Goal: Information Seeking & Learning: Learn about a topic

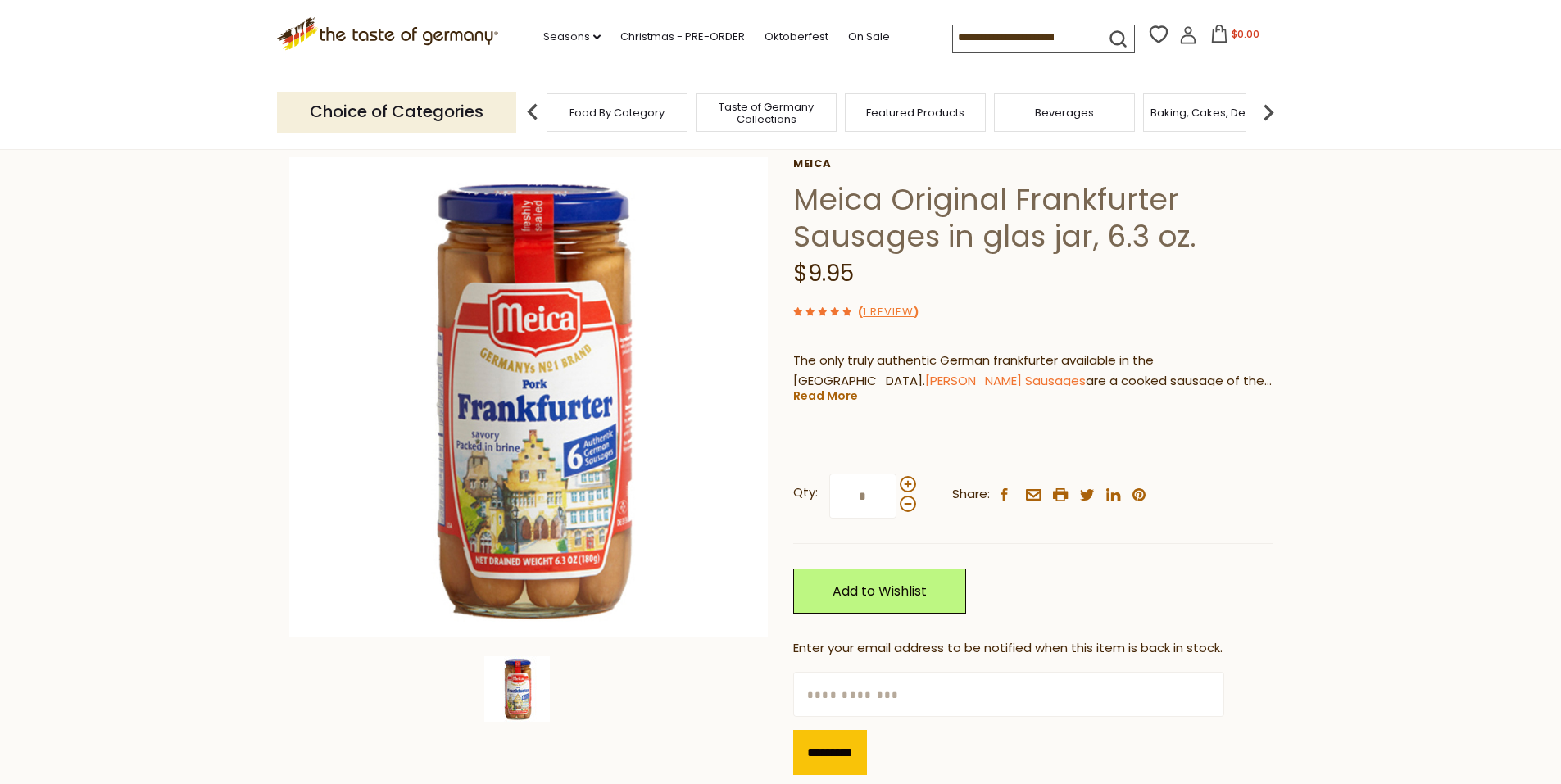
scroll to position [82, 0]
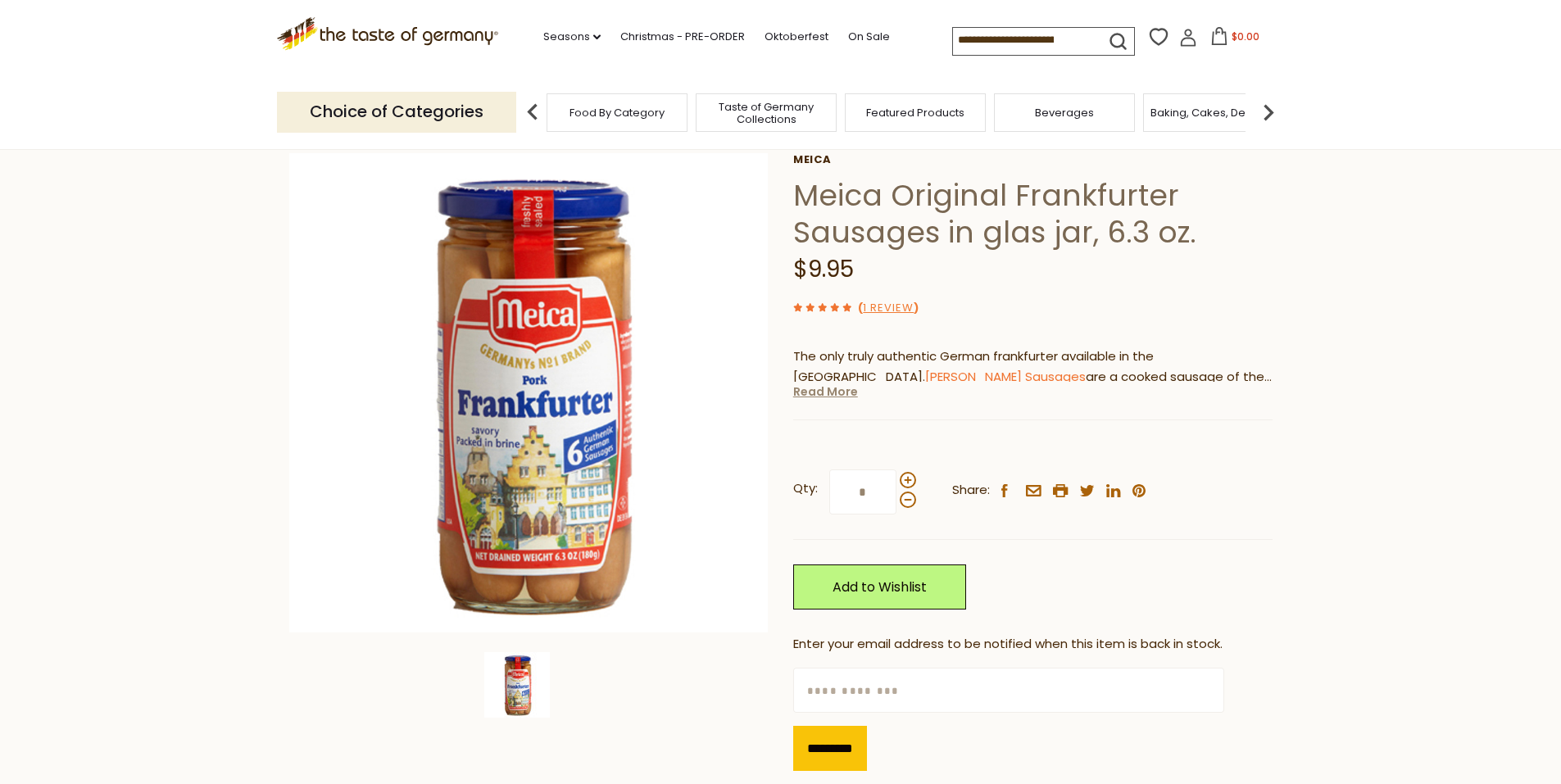
click at [820, 390] on link "Read More" at bounding box center [825, 391] width 64 height 16
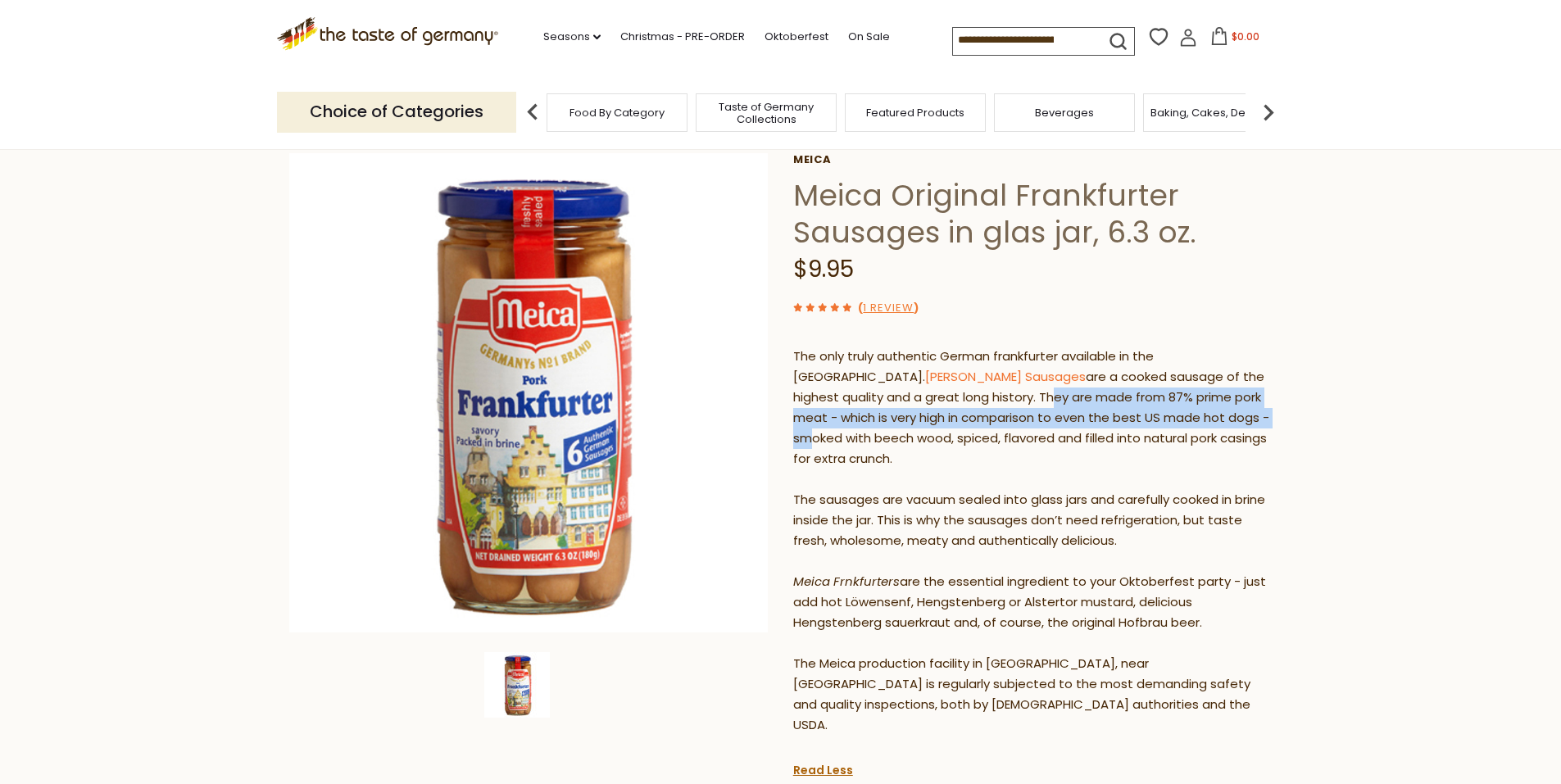
drag, startPoint x: 923, startPoint y: 395, endPoint x: 1149, endPoint y: 416, distance: 227.0
click at [1149, 416] on p "The only truly authentic German frankfurter available in the [GEOGRAPHIC_DATA].…" at bounding box center [1032, 541] width 479 height 389
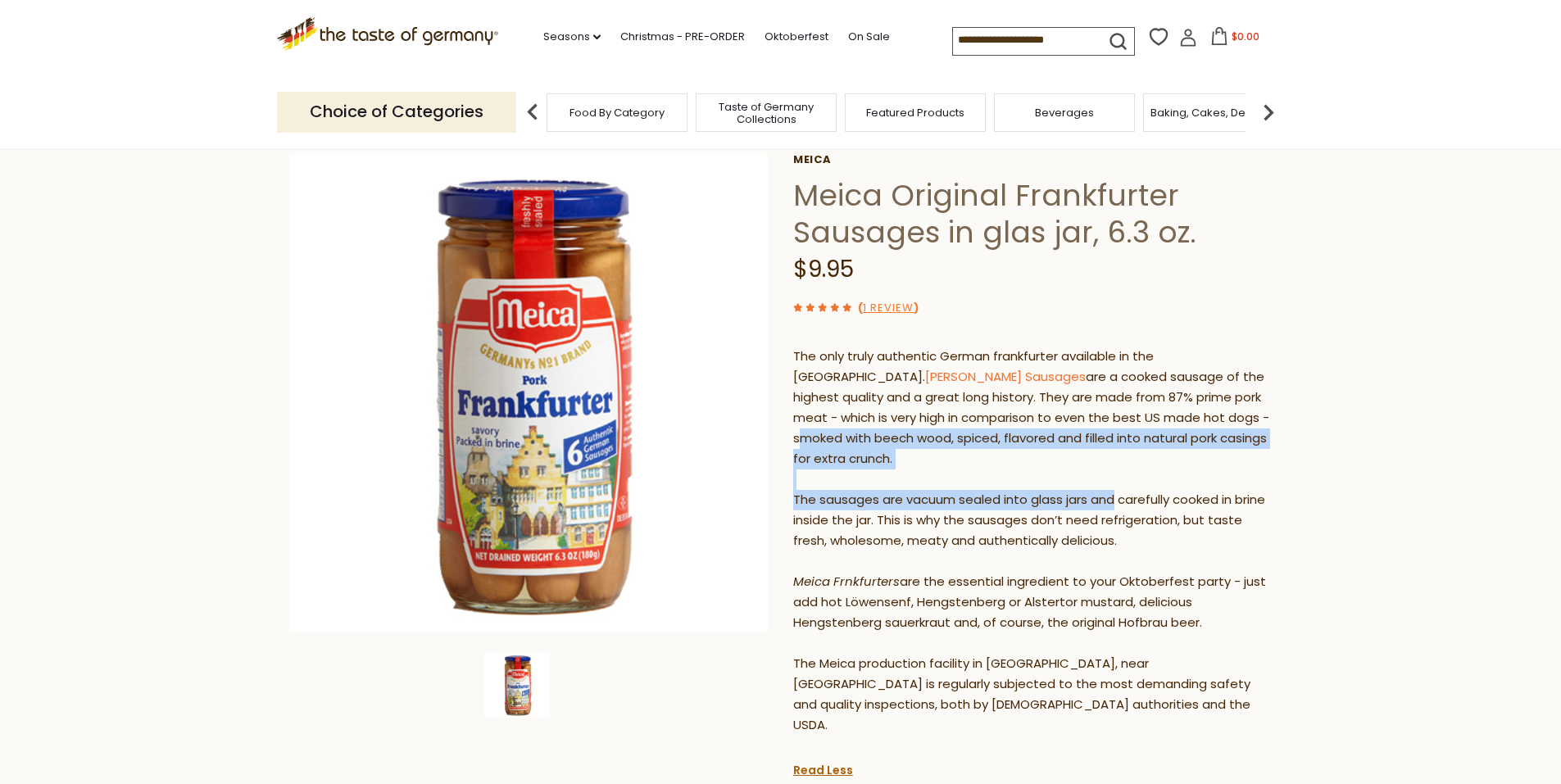
drag, startPoint x: 1145, startPoint y: 417, endPoint x: 1131, endPoint y: 483, distance: 67.5
click at [1118, 484] on p "The only truly authentic German frankfurter available in the [GEOGRAPHIC_DATA].…" at bounding box center [1032, 541] width 479 height 389
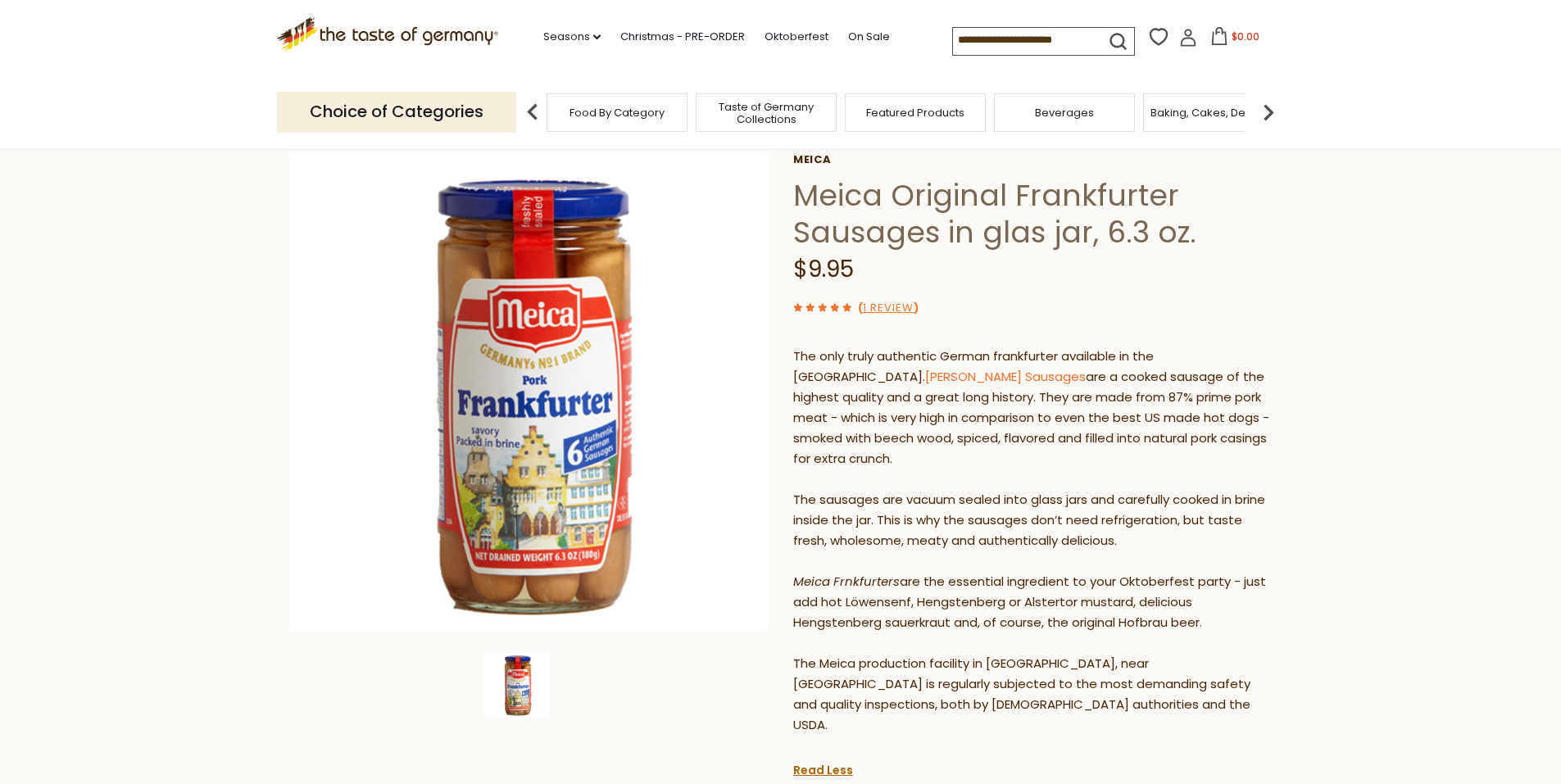
click at [1131, 483] on p "The only truly authentic German frankfurter available in the [GEOGRAPHIC_DATA].…" at bounding box center [1032, 541] width 479 height 389
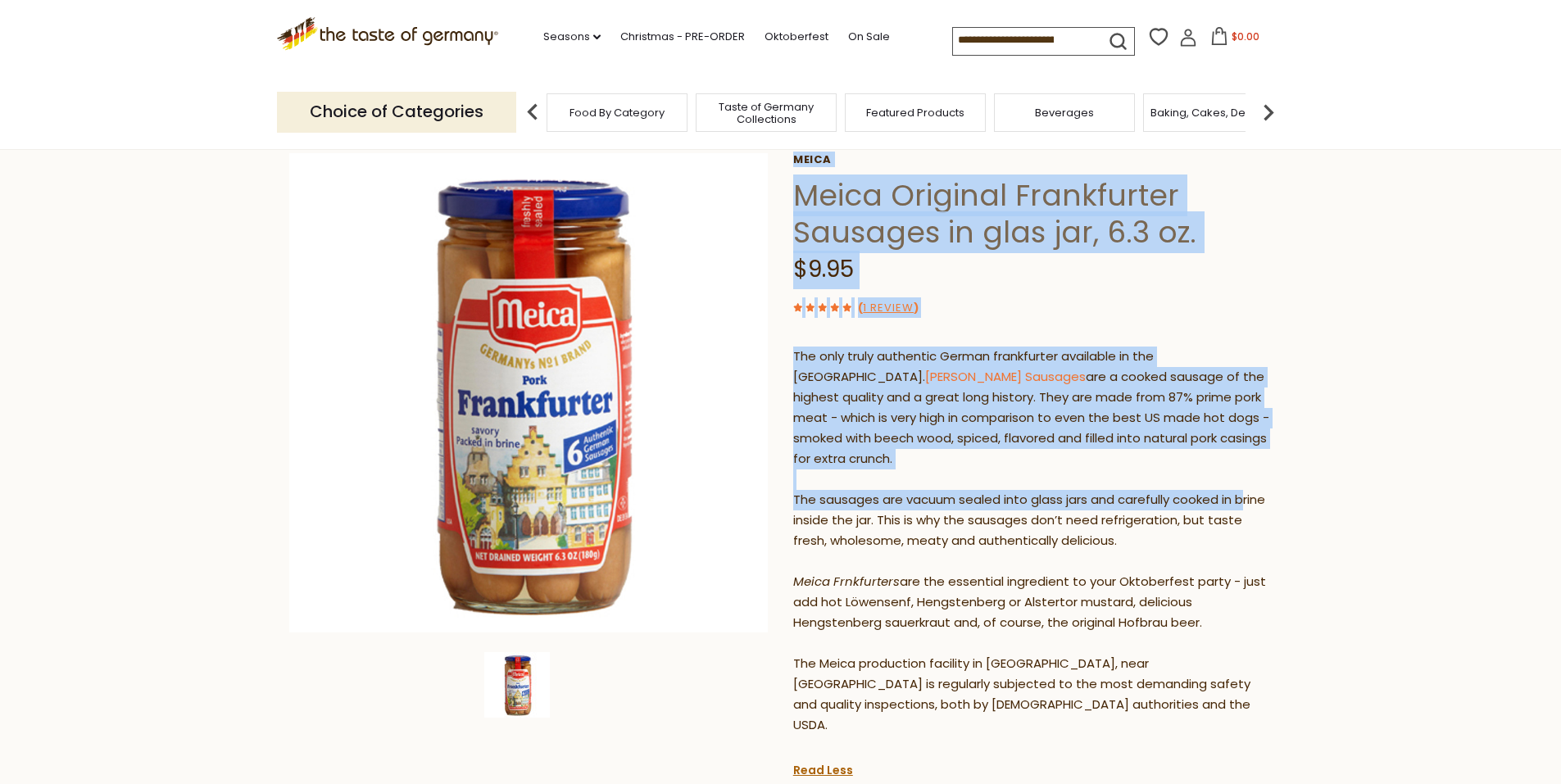
drag, startPoint x: 1240, startPoint y: 476, endPoint x: 1261, endPoint y: 464, distance: 24.2
click at [1273, 488] on div "Home Food By Category Sausages Meica Original Frankfurter Sausages in glas jar,…" at bounding box center [780, 631] width 1008 height 1060
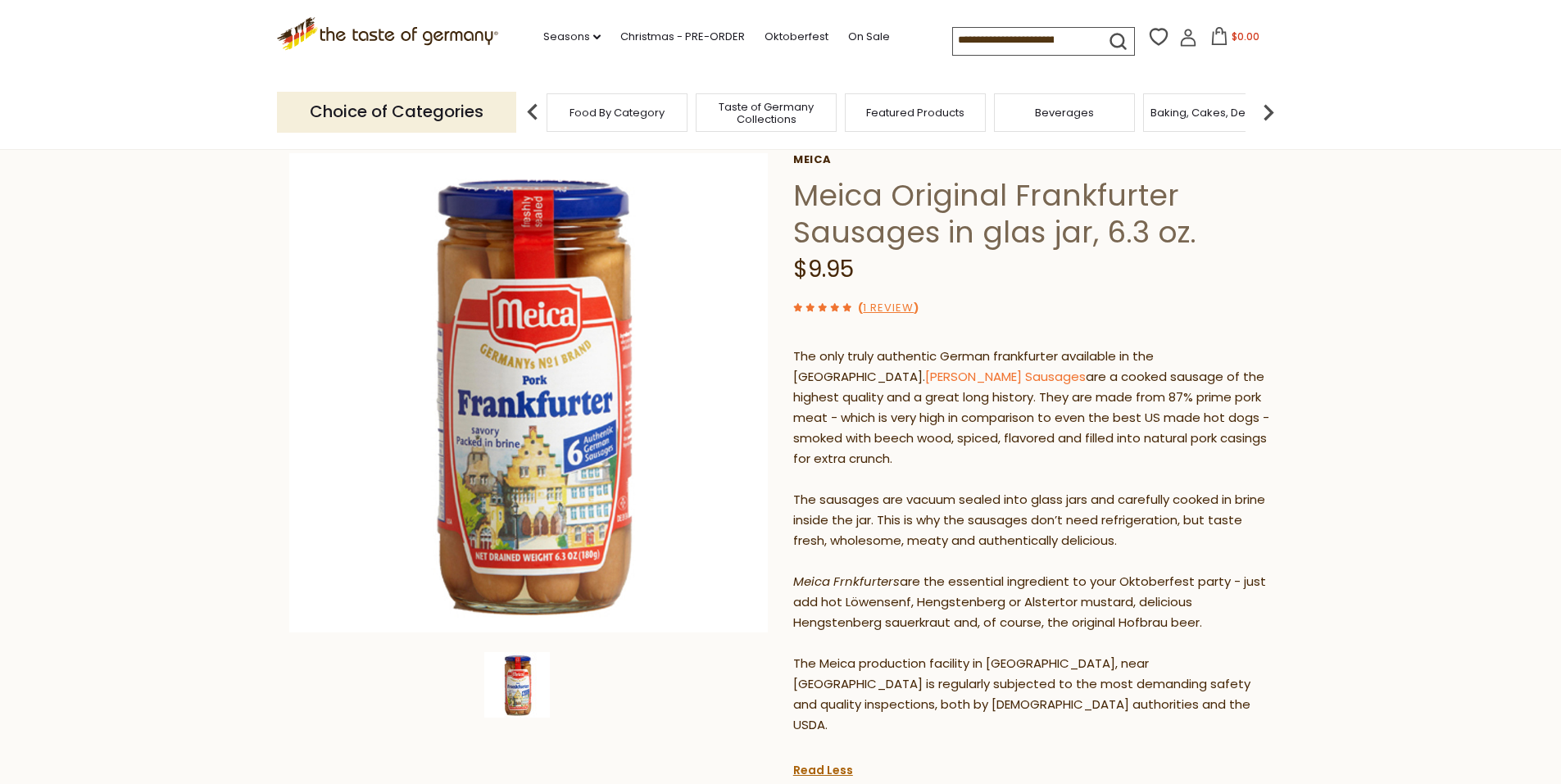
drag, startPoint x: 1265, startPoint y: 474, endPoint x: 1262, endPoint y: 483, distance: 9.5
click at [1262, 481] on p "The only truly authentic German frankfurter available in the [GEOGRAPHIC_DATA].…" at bounding box center [1032, 541] width 479 height 389
drag, startPoint x: 1270, startPoint y: 482, endPoint x: 1175, endPoint y: 488, distance: 95.2
click at [1175, 488] on p "The only truly authentic German frankfurter available in the [GEOGRAPHIC_DATA].…" at bounding box center [1032, 541] width 479 height 389
copy p "cooked in brine"
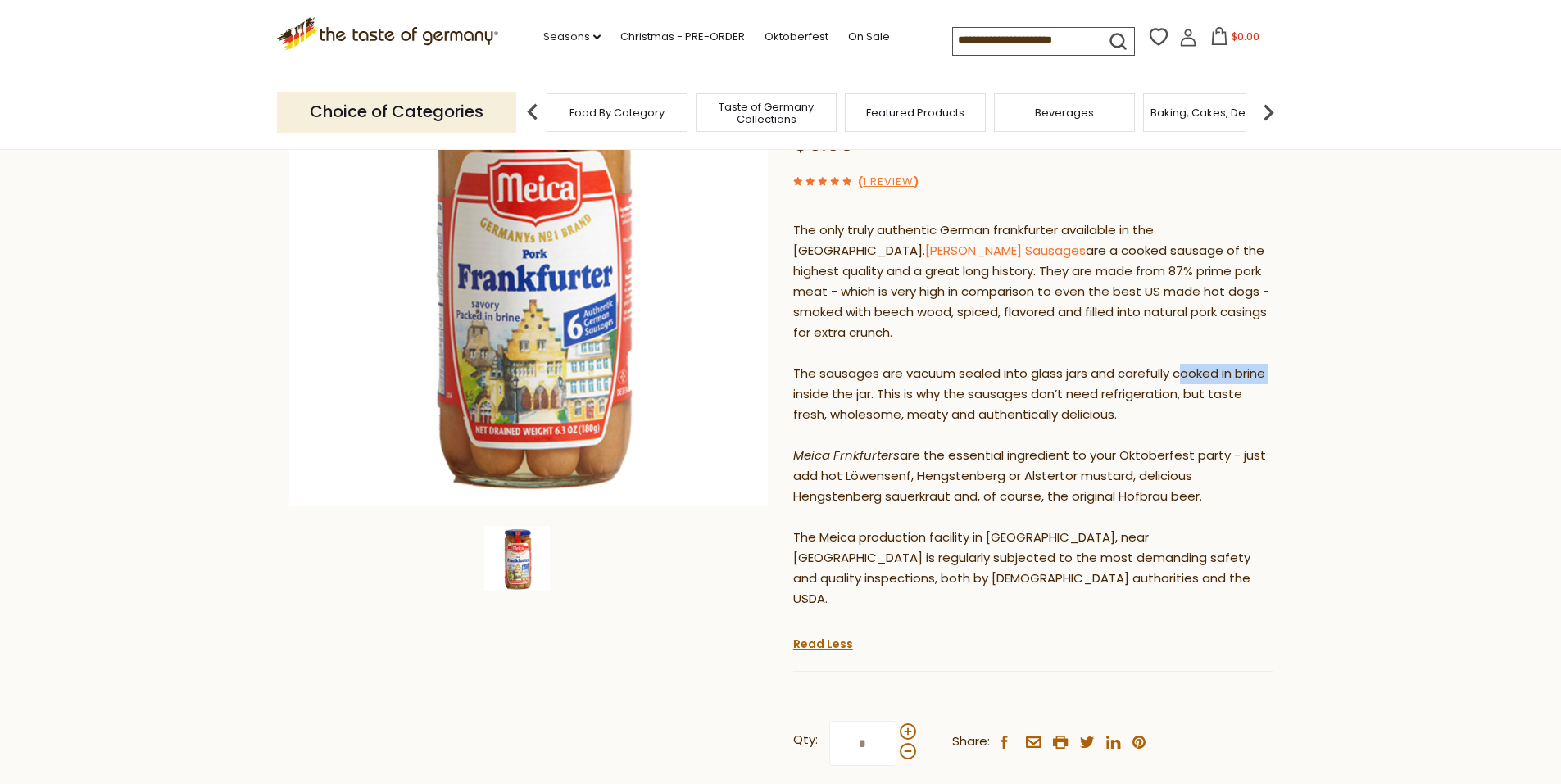
scroll to position [0, 0]
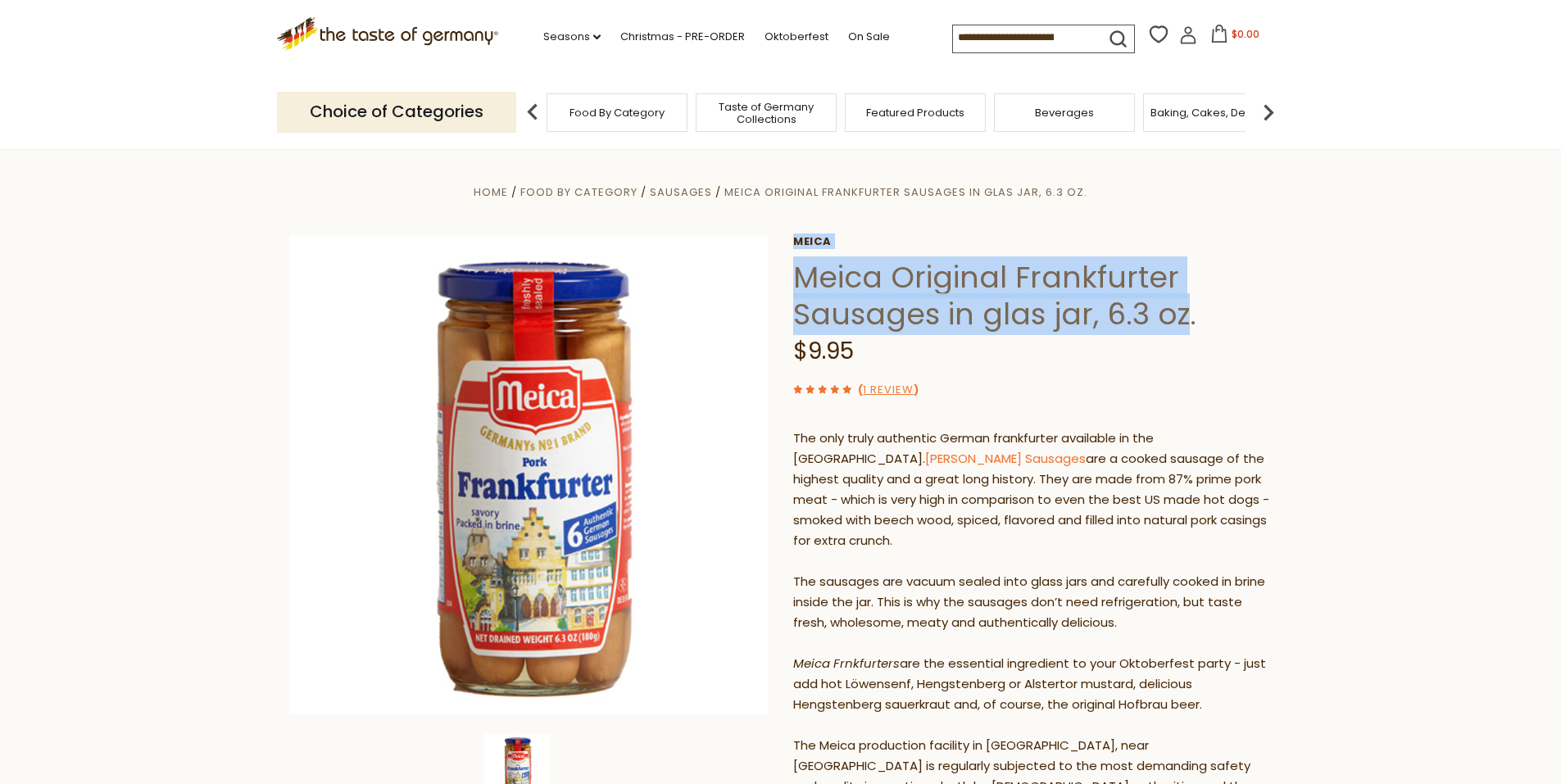
drag, startPoint x: 785, startPoint y: 275, endPoint x: 1182, endPoint y: 319, distance: 399.4
click at [1182, 319] on div "Home Food By Category Sausages Meica Original Frankfurter Sausages in glas jar,…" at bounding box center [780, 712] width 1008 height 1060
click at [1182, 319] on h1 "Meica Original Frankfurter Sausages in glas jar, 6.3 oz." at bounding box center [1032, 295] width 479 height 74
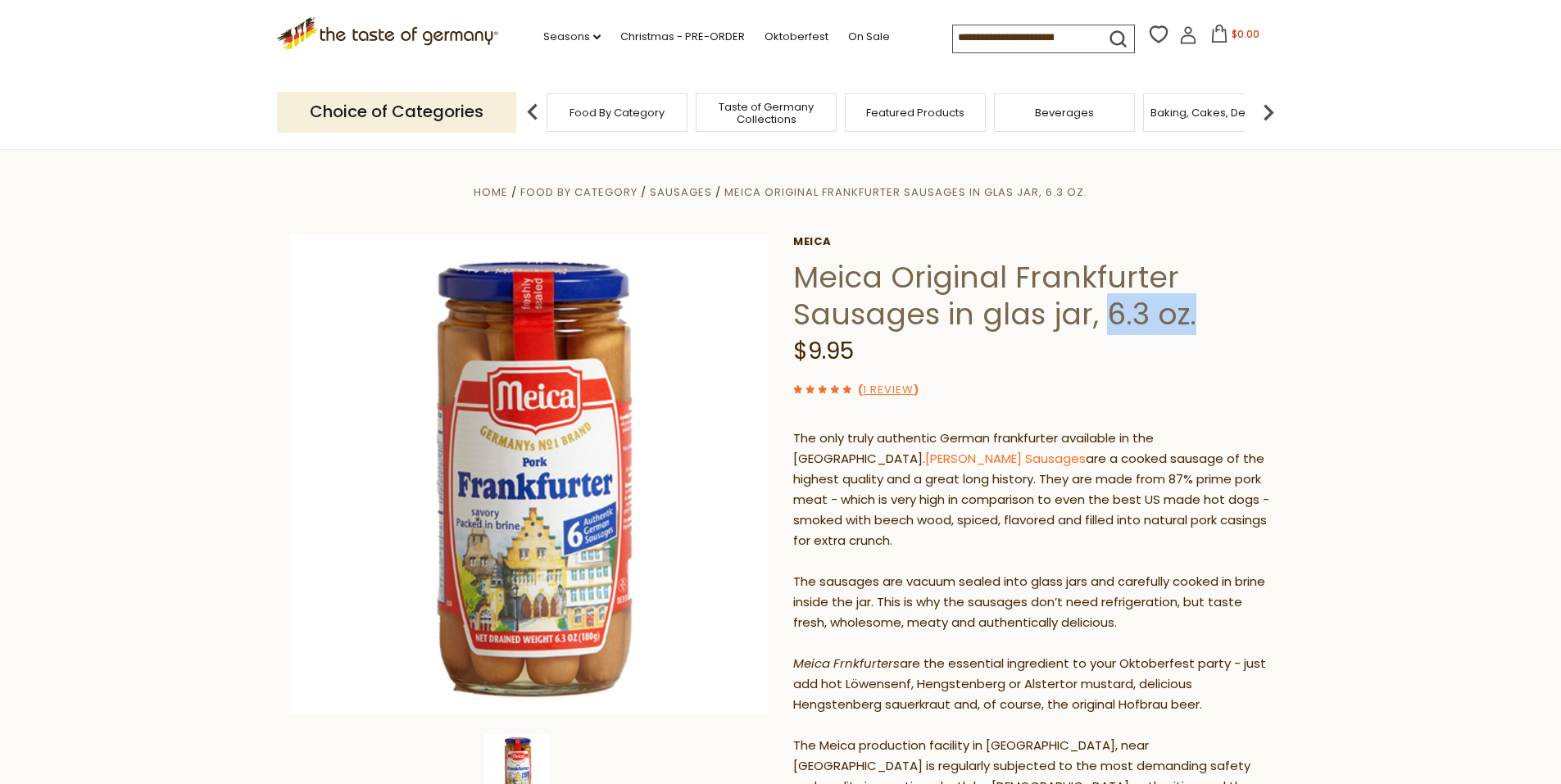
drag, startPoint x: 1197, startPoint y: 319, endPoint x: 1102, endPoint y: 314, distance: 95.1
click at [1102, 314] on h1 "Meica Original Frankfurter Sausages in glas jar, 6.3 oz." at bounding box center [1032, 295] width 479 height 74
click at [846, 300] on h1 "Meica Original Frankfurter Sausages in glas jar, 6.3 oz." at bounding box center [1032, 295] width 479 height 74
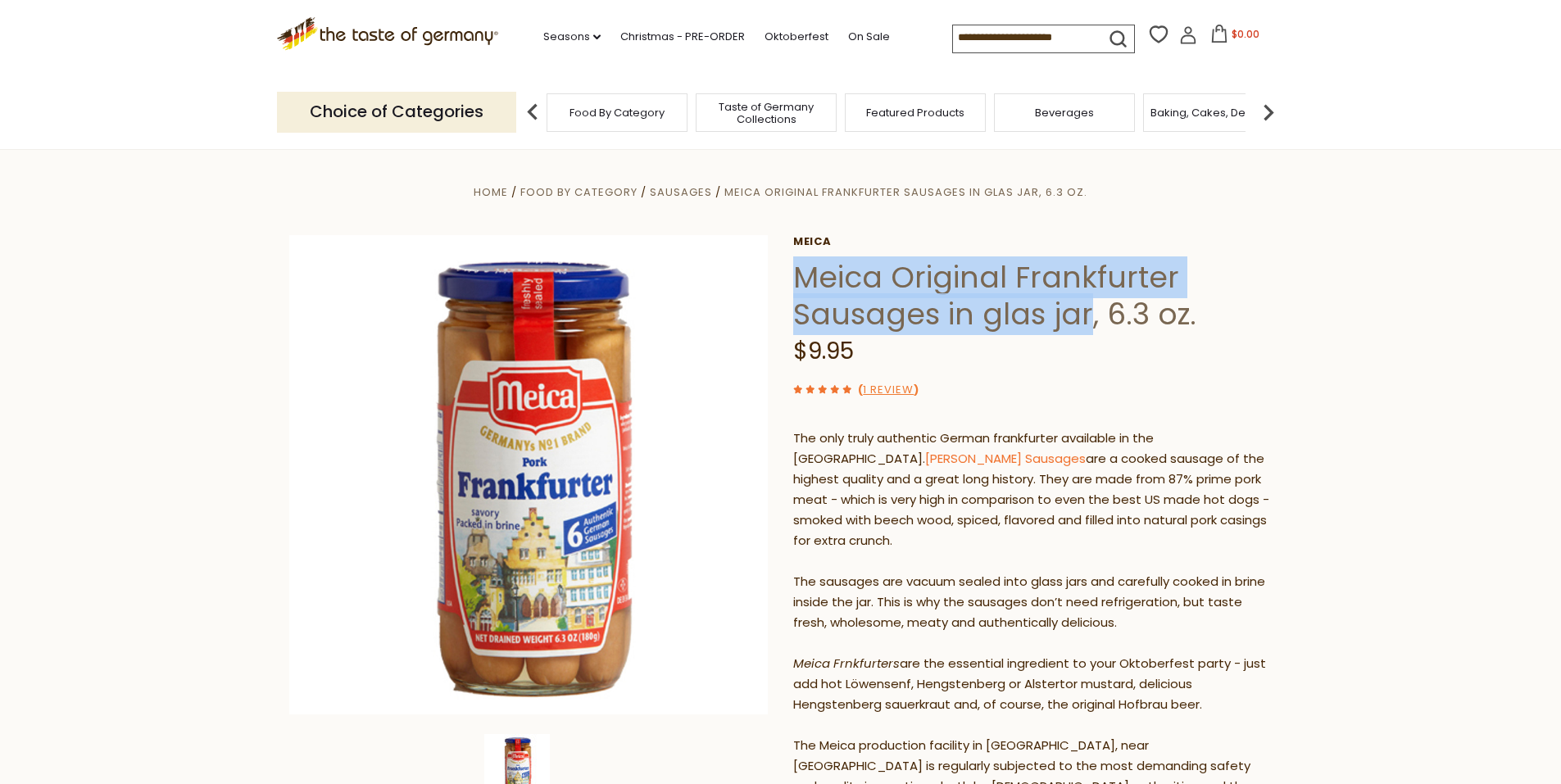
drag, startPoint x: 794, startPoint y: 280, endPoint x: 1089, endPoint y: 88, distance: 352.0
click at [1081, 311] on h1 "Meica Original Frankfurter Sausages in glas jar, 6.3 oz." at bounding box center [1032, 295] width 479 height 74
